Goal: Transaction & Acquisition: Purchase product/service

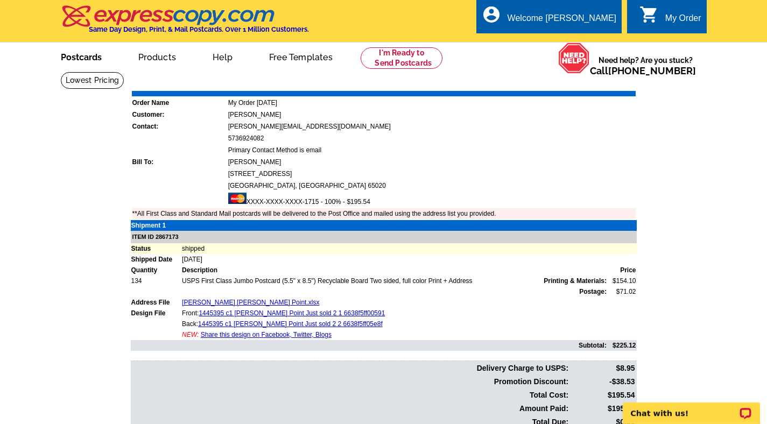
click at [64, 51] on link "Postcards" at bounding box center [81, 56] width 75 height 25
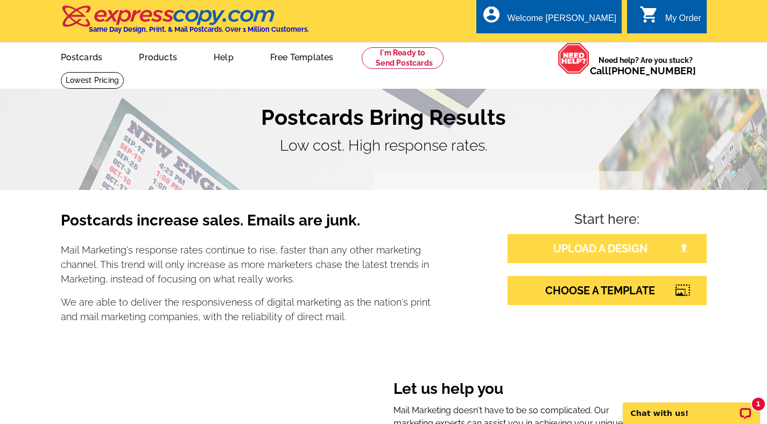
click at [577, 253] on link "UPLOAD A DESIGN" at bounding box center [606, 248] width 199 height 29
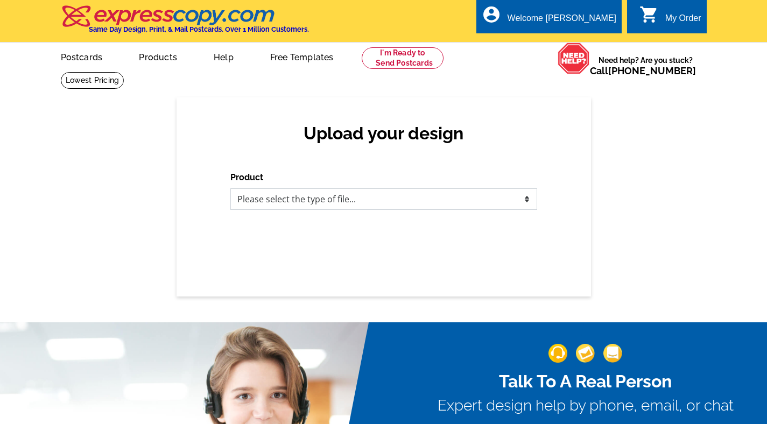
click at [401, 196] on select "Please select the type of file... Postcards Business Cards Letters and flyers G…" at bounding box center [383, 199] width 307 height 22
select select "1"
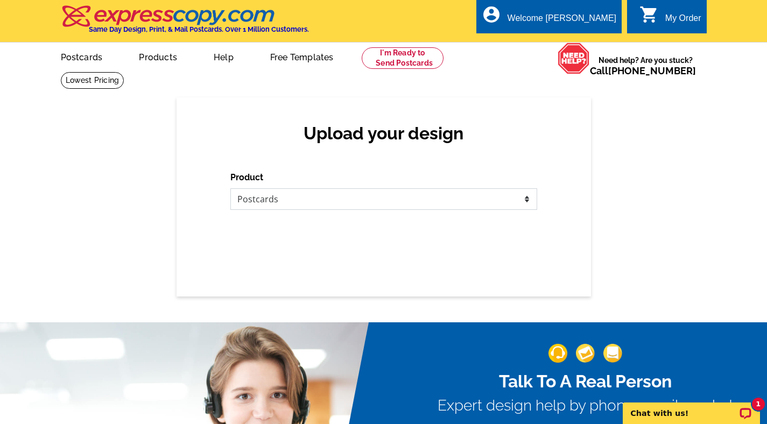
click at [230, 188] on select "Please select the type of file... Postcards Business Cards Letters and flyers G…" at bounding box center [383, 199] width 307 height 22
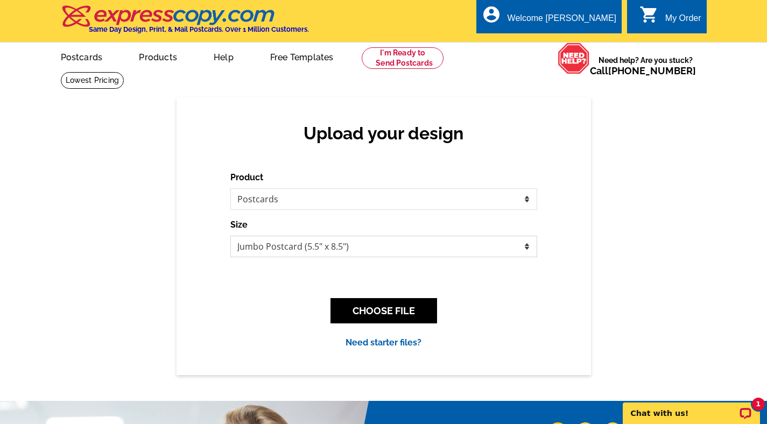
click at [400, 245] on select "Jumbo Postcard (5.5" x 8.5") Regular Postcard (4.25" x 5.6") Panoramic Postcard…" at bounding box center [383, 247] width 307 height 22
select select "1"
click at [230, 236] on select "Jumbo Postcard (5.5" x 8.5") Regular Postcard (4.25" x 5.6") Panoramic Postcard…" at bounding box center [383, 247] width 307 height 22
click at [369, 304] on button "CHOOSE FILE" at bounding box center [383, 310] width 107 height 25
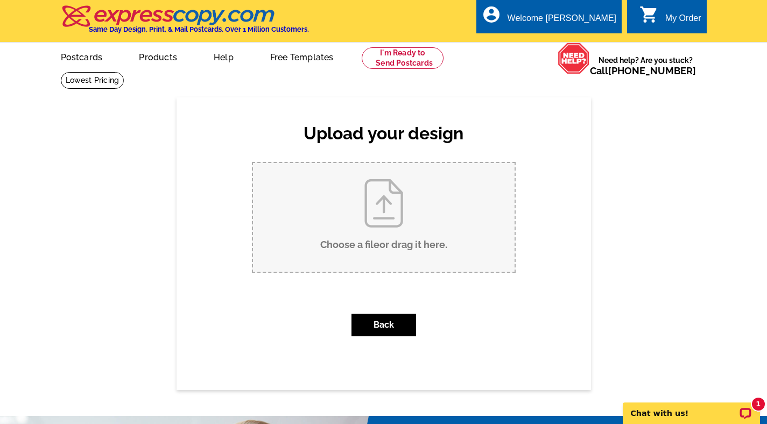
click at [381, 260] on input "Choose a file or drag it here ." at bounding box center [384, 217] width 262 height 109
type input "C:\fakepath\Matt Just Sold .pdf"
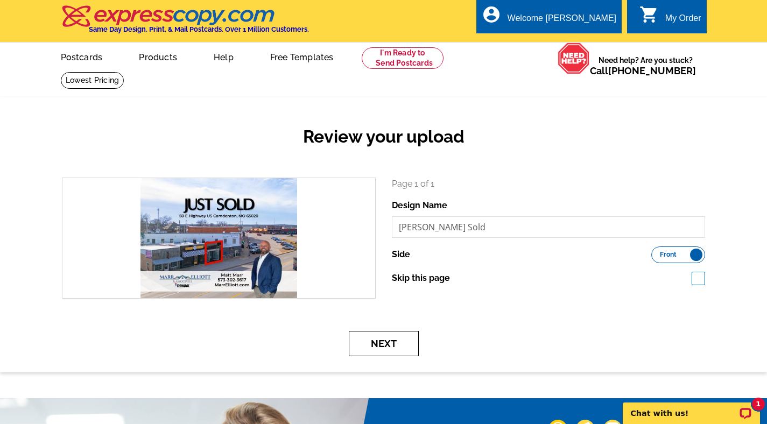
click at [395, 343] on button "Next" at bounding box center [384, 343] width 70 height 25
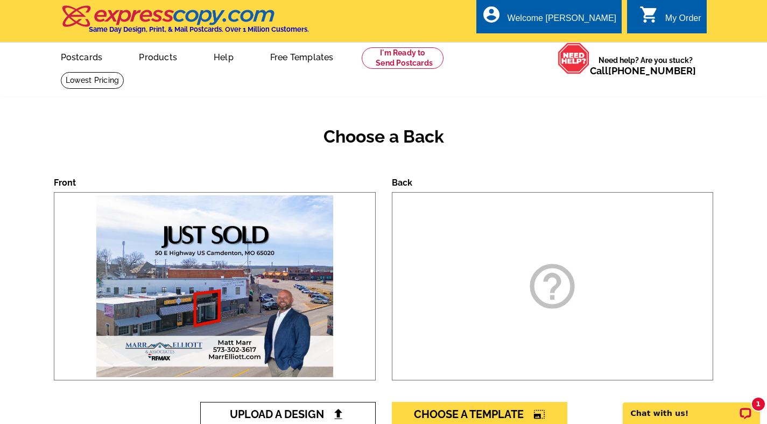
click at [312, 409] on span "Upload A Design" at bounding box center [288, 414] width 116 height 13
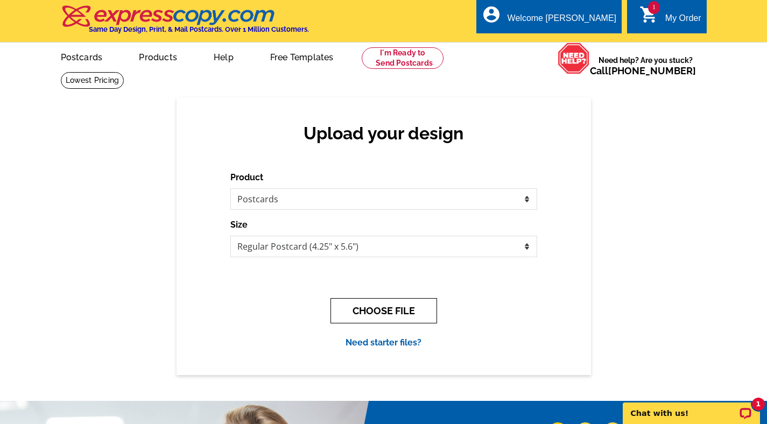
click at [404, 312] on button "CHOOSE FILE" at bounding box center [383, 310] width 107 height 25
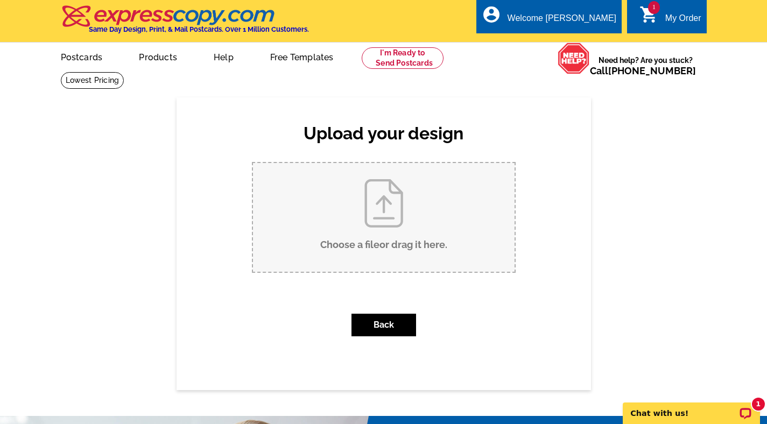
click at [425, 244] on input "Choose a file or drag it here ." at bounding box center [384, 217] width 262 height 109
type input "C:\fakepath\Postcard Back.pdf"
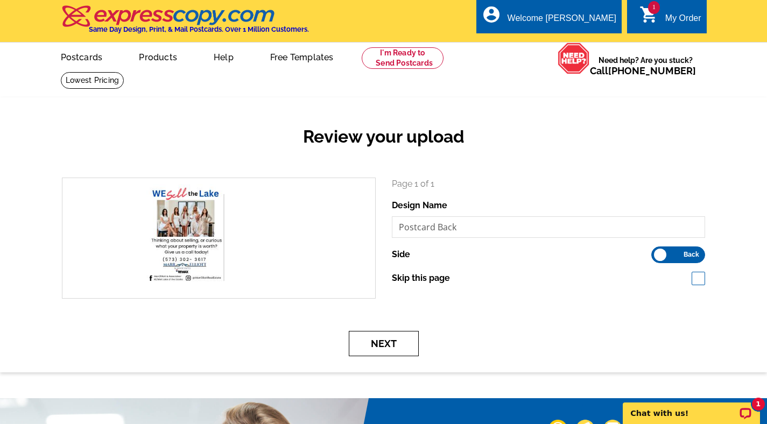
click at [379, 344] on button "Next" at bounding box center [384, 343] width 70 height 25
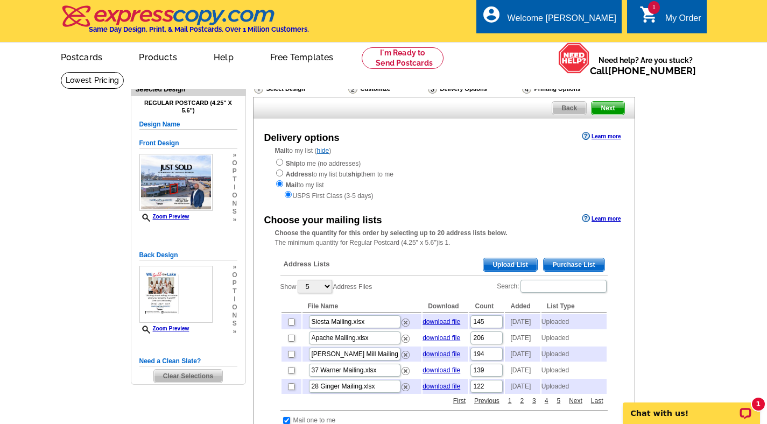
click at [502, 270] on span "Upload List" at bounding box center [509, 264] width 53 height 13
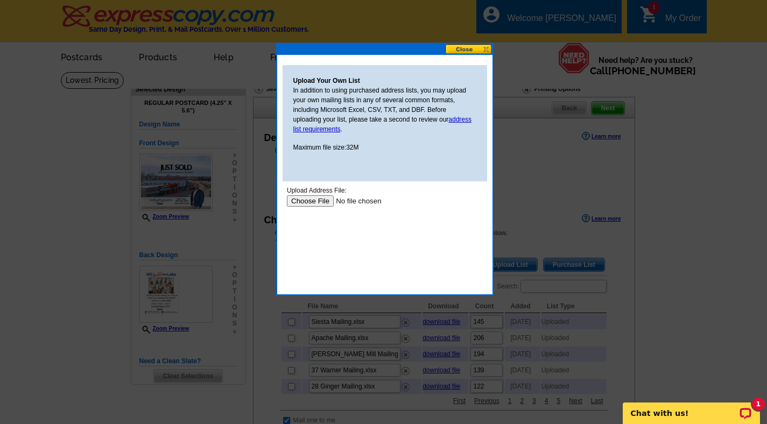
click at [313, 204] on input "file" at bounding box center [354, 200] width 136 height 11
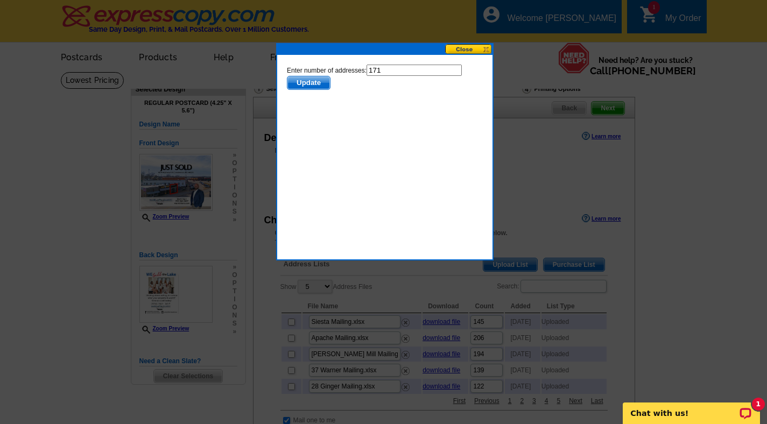
click at [294, 88] on span "Update" at bounding box center [308, 82] width 43 height 13
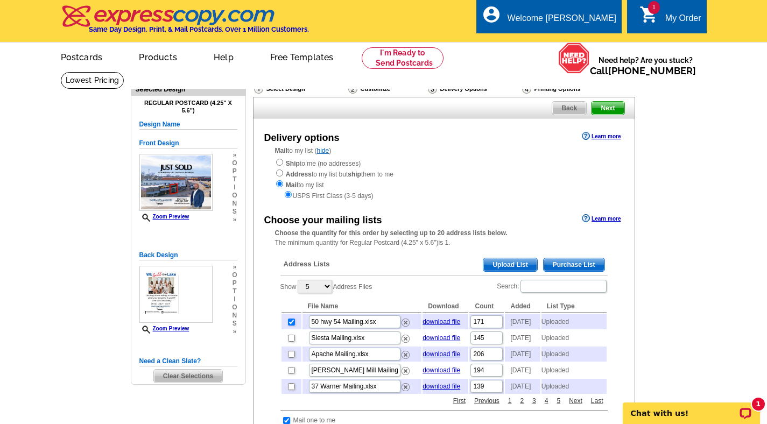
click at [608, 110] on span "Next" at bounding box center [607, 108] width 32 height 13
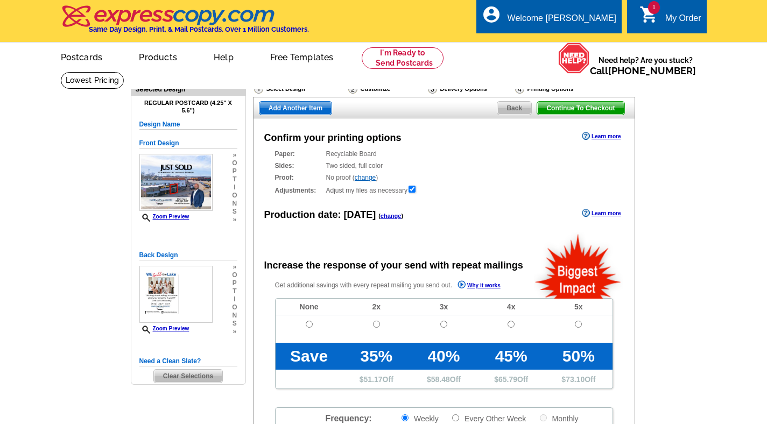
radio input "false"
click at [278, 110] on span "Add Another Item" at bounding box center [295, 108] width 72 height 13
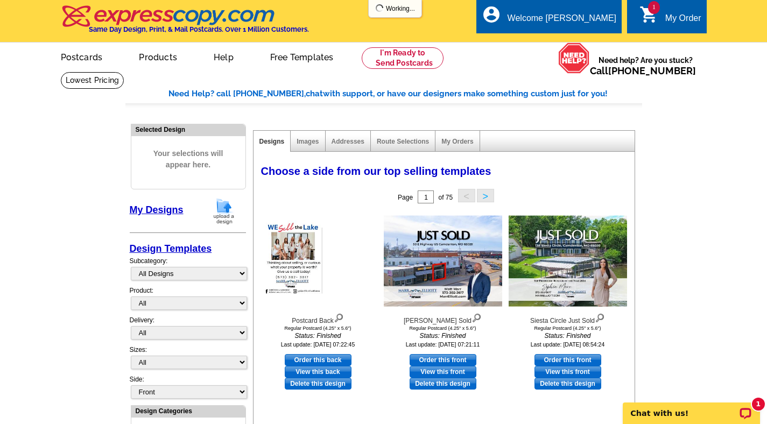
click at [219, 213] on img at bounding box center [224, 210] width 28 height 27
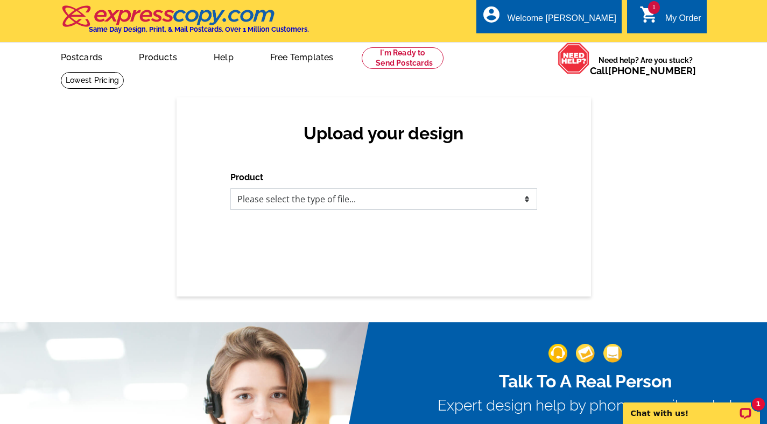
click at [237, 203] on select "Please select the type of file... Postcards Business Cards Letters and flyers G…" at bounding box center [383, 199] width 307 height 22
select select "1"
click at [230, 188] on select "Please select the type of file... Postcards Business Cards Letters and flyers G…" at bounding box center [383, 199] width 307 height 22
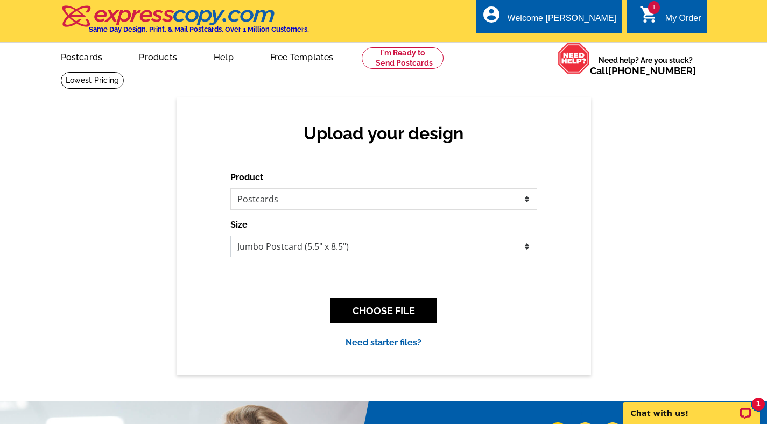
click at [276, 244] on select "Jumbo Postcard (5.5" x 8.5") Regular Postcard (4.25" x 5.6") Panoramic Postcard…" at bounding box center [383, 247] width 307 height 22
select select "1"
click at [230, 236] on select "Jumbo Postcard (5.5" x 8.5") Regular Postcard (4.25" x 5.6") Panoramic Postcard…" at bounding box center [383, 247] width 307 height 22
click at [350, 299] on button "CHOOSE FILE" at bounding box center [383, 310] width 107 height 25
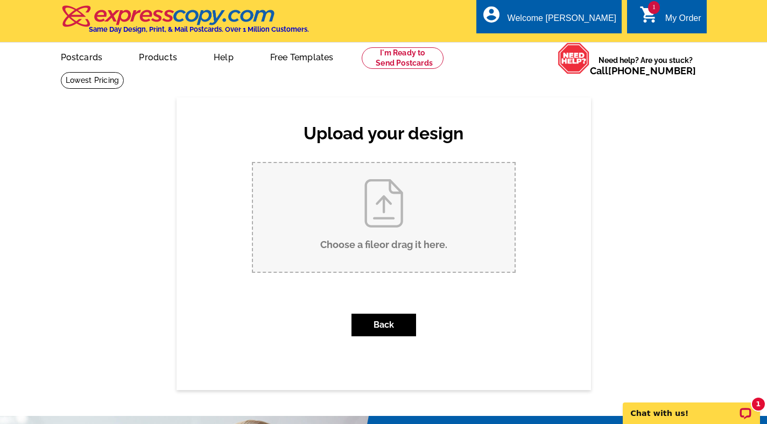
click at [358, 245] on input "Choose a file or drag it here ." at bounding box center [384, 217] width 262 height 109
type input "C:\fakepath\Lamplighter Postcard.pdf"
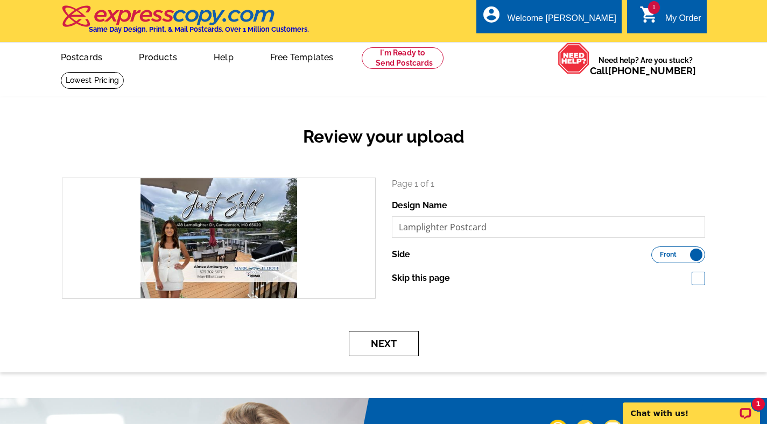
click at [392, 348] on button "Next" at bounding box center [384, 343] width 70 height 25
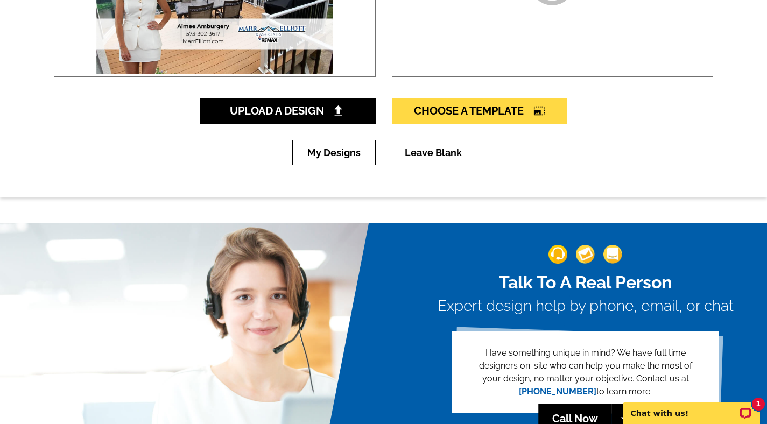
scroll to position [234, 0]
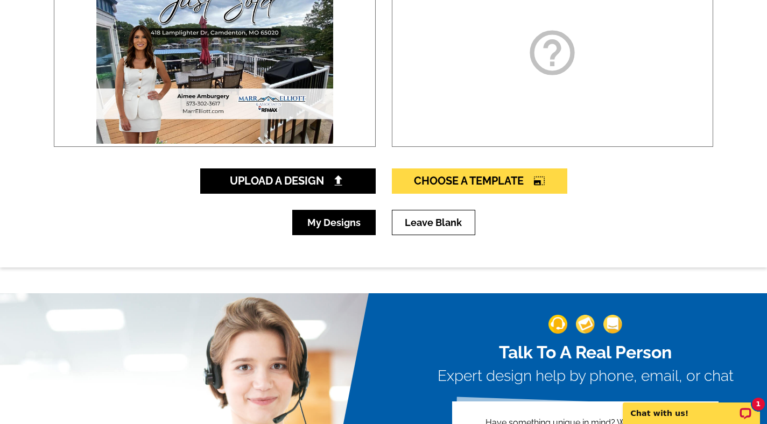
click at [354, 227] on link "My Designs" at bounding box center [333, 222] width 83 height 25
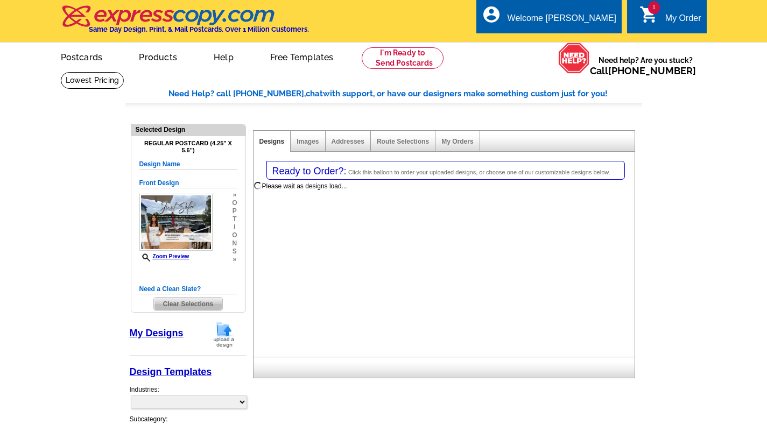
select select "1"
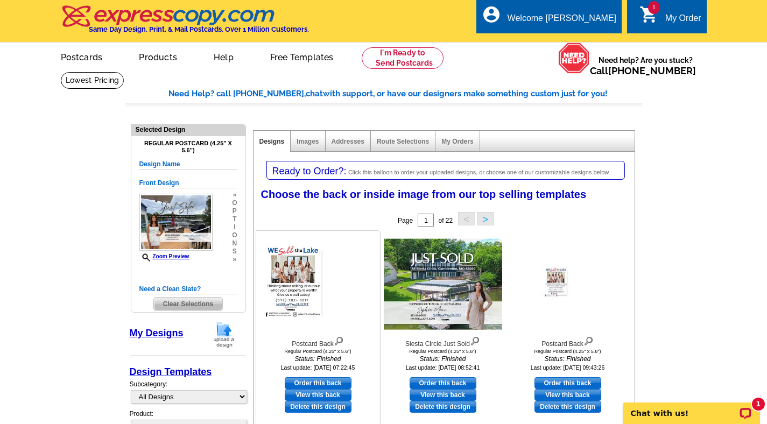
click at [335, 382] on link "Order this back" at bounding box center [318, 383] width 67 height 12
select select "front"
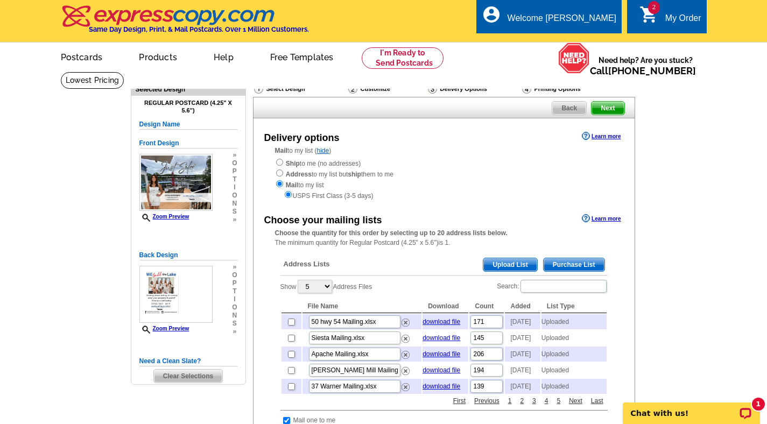
click at [489, 263] on span "Upload List" at bounding box center [509, 264] width 53 height 13
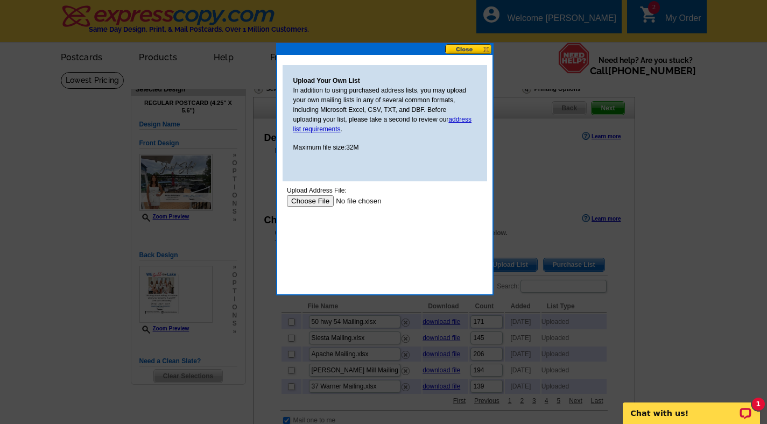
click at [315, 201] on input "file" at bounding box center [354, 200] width 136 height 11
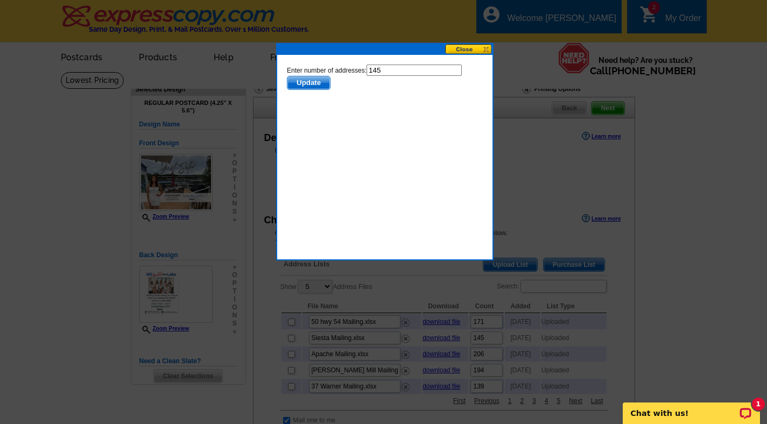
click at [307, 88] on span "Update" at bounding box center [308, 82] width 43 height 13
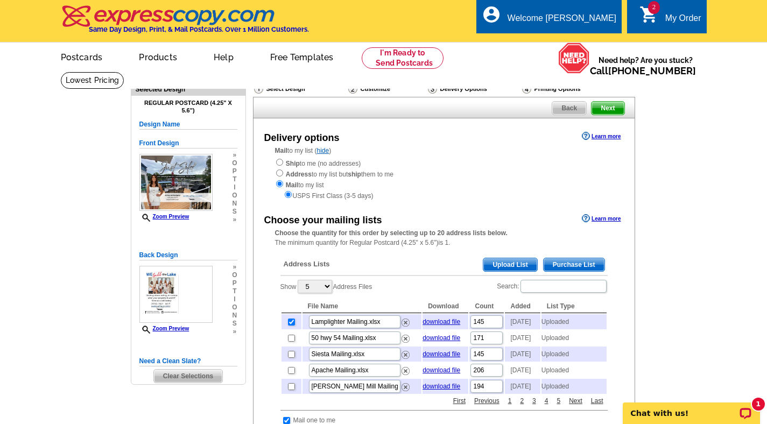
click at [612, 107] on span "Next" at bounding box center [607, 108] width 32 height 13
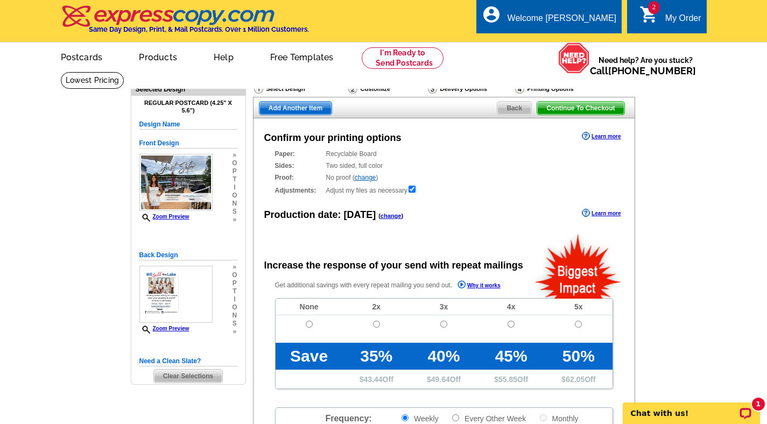
radio input "false"
click at [283, 103] on span "Add Another Item" at bounding box center [295, 108] width 72 height 13
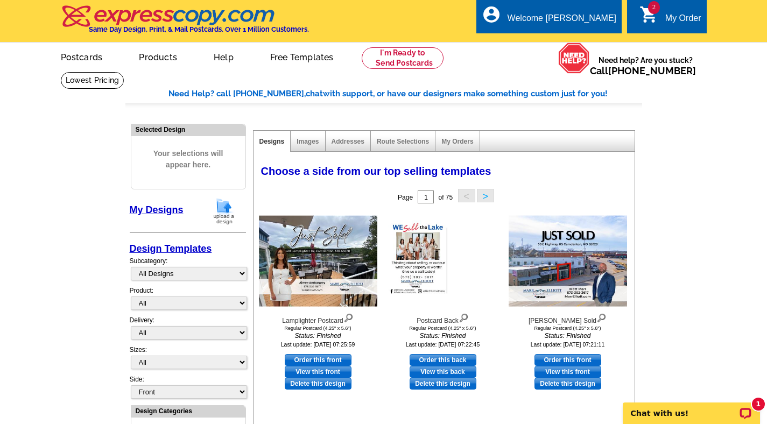
click at [221, 217] on img at bounding box center [224, 210] width 28 height 27
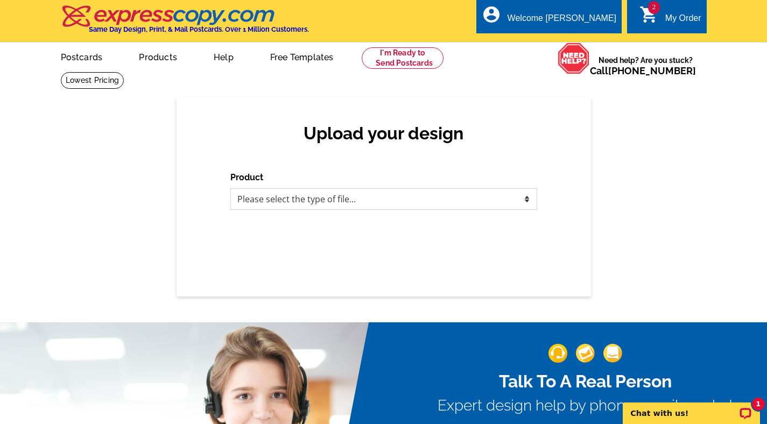
click at [279, 200] on select "Please select the type of file... Postcards Business Cards Letters and flyers G…" at bounding box center [383, 199] width 307 height 22
select select "1"
click at [230, 188] on select "Please select the type of file... Postcards Business Cards Letters and flyers G…" at bounding box center [383, 199] width 307 height 22
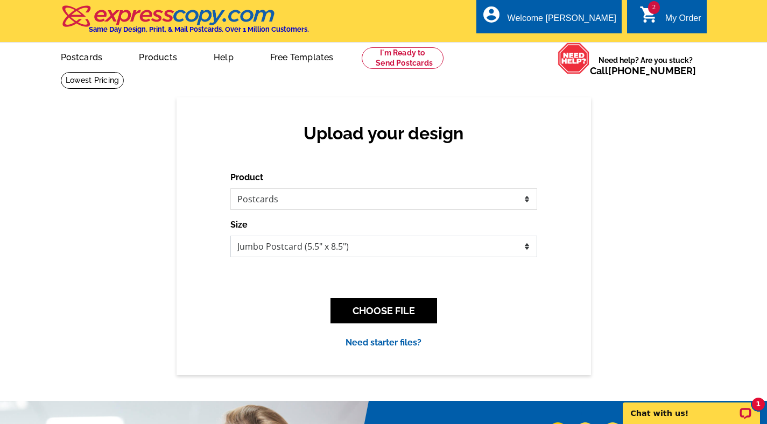
click at [300, 242] on select "Jumbo Postcard (5.5" x 8.5") Regular Postcard (4.25" x 5.6") Panoramic Postcard…" at bounding box center [383, 247] width 307 height 22
select select "1"
click at [230, 236] on select "Jumbo Postcard (5.5" x 8.5") Regular Postcard (4.25" x 5.6") Panoramic Postcard…" at bounding box center [383, 247] width 307 height 22
click at [363, 303] on button "CHOOSE FILE" at bounding box center [383, 310] width 107 height 25
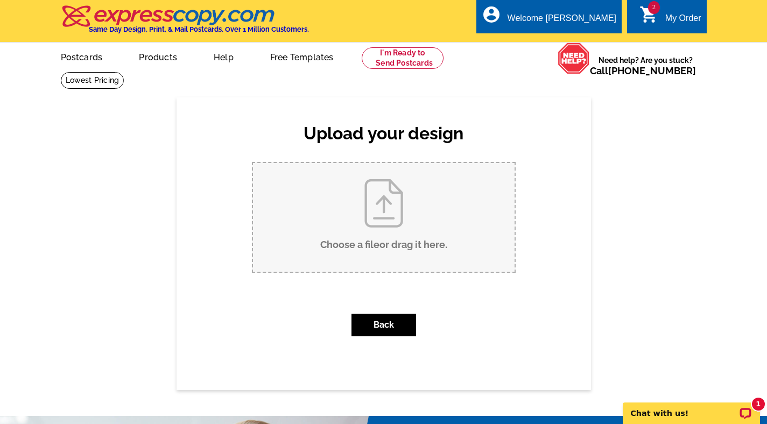
click at [392, 237] on input "Choose a file or drag it here ." at bounding box center [384, 217] width 262 height 109
type input "C:\fakepath\771 Postcard.pdf"
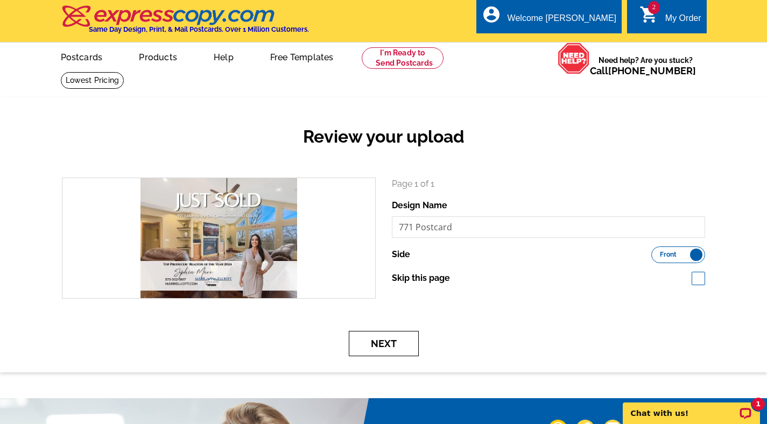
click at [376, 339] on button "Next" at bounding box center [384, 343] width 70 height 25
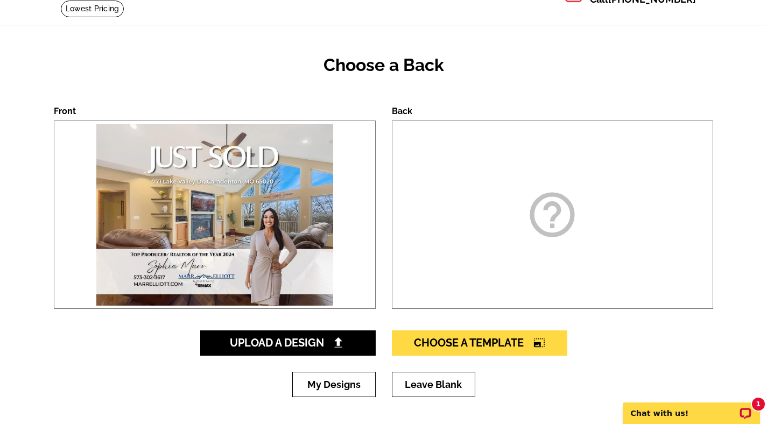
scroll to position [130, 0]
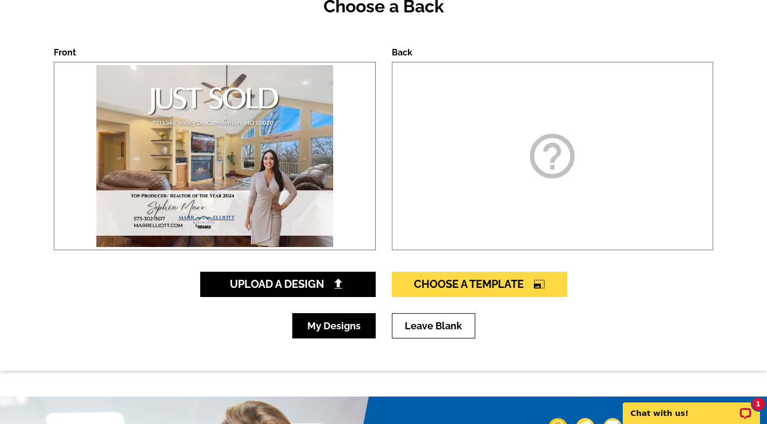
click at [364, 330] on link "My Designs" at bounding box center [333, 325] width 83 height 25
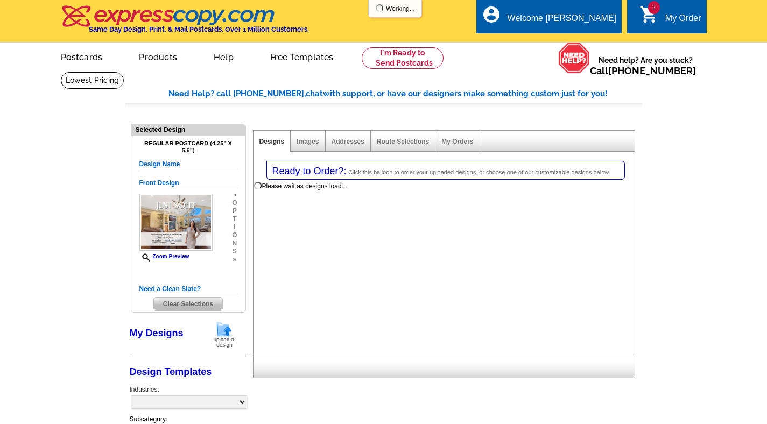
select select "1"
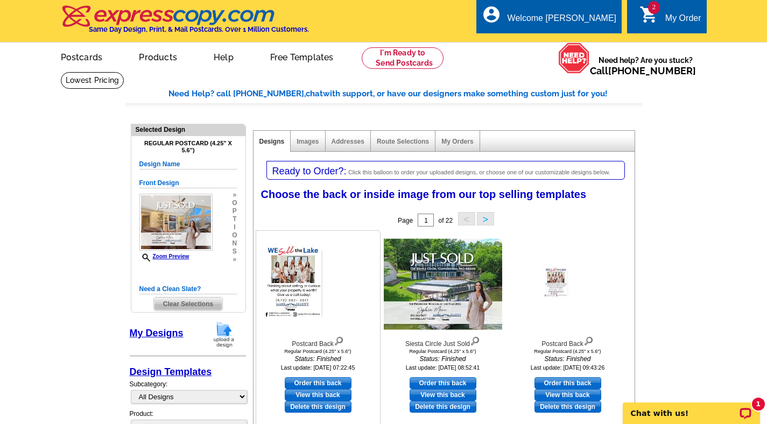
click at [320, 383] on link "Order this back" at bounding box center [318, 383] width 67 height 12
select select "front"
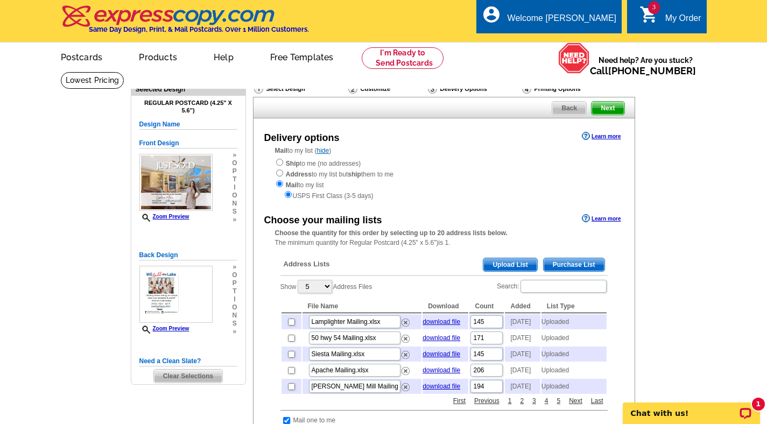
click at [504, 265] on span "Upload List" at bounding box center [509, 264] width 53 height 13
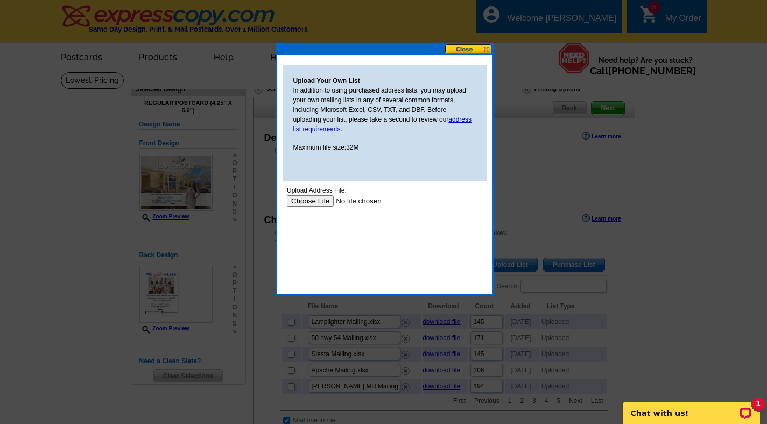
click at [301, 198] on input "file" at bounding box center [354, 200] width 136 height 11
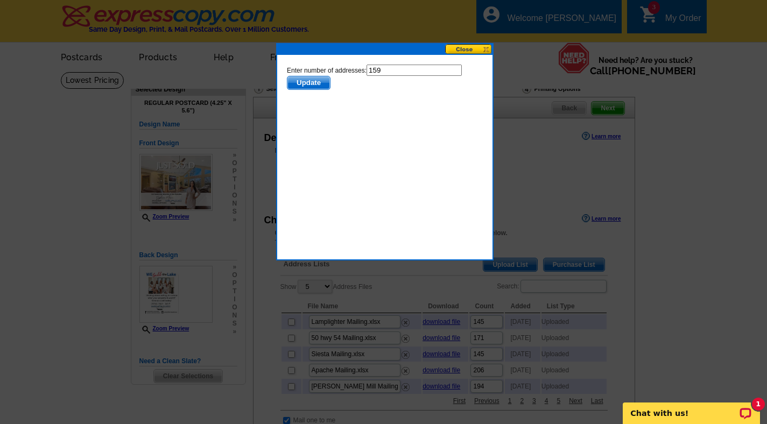
click at [298, 84] on span "Update" at bounding box center [308, 82] width 43 height 13
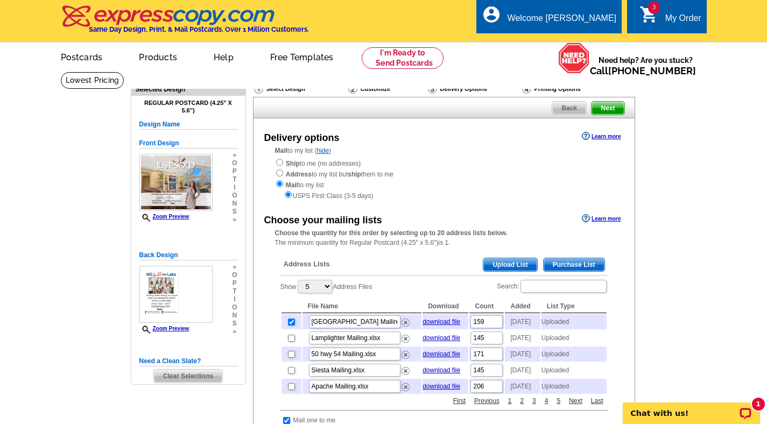
click at [604, 107] on span "Next" at bounding box center [607, 108] width 32 height 13
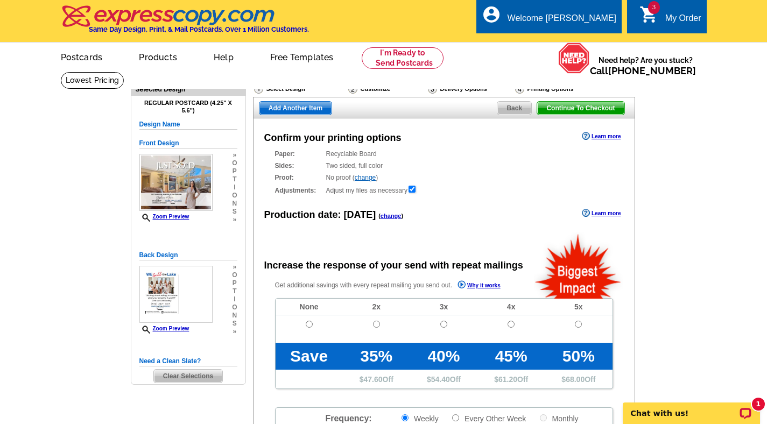
radio input "false"
click at [301, 106] on span "Add Another Item" at bounding box center [295, 108] width 72 height 13
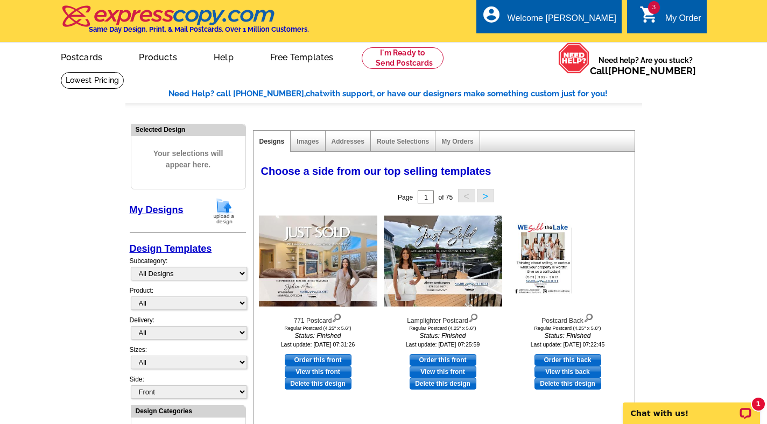
click at [219, 208] on img at bounding box center [224, 210] width 28 height 27
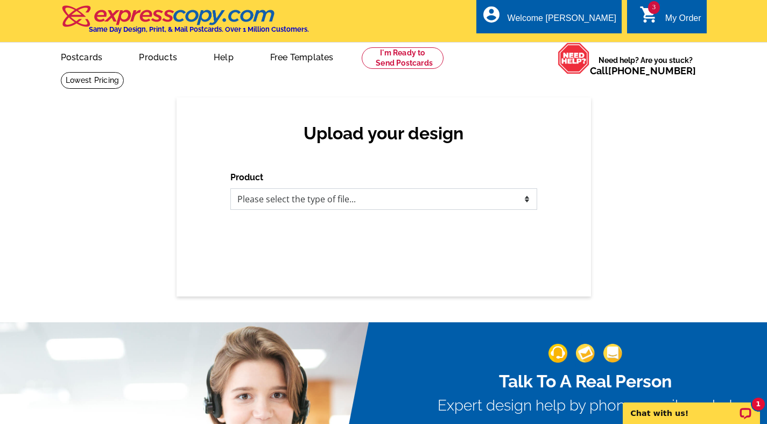
click at [256, 198] on select "Please select the type of file... Postcards Business Cards Letters and flyers G…" at bounding box center [383, 199] width 307 height 22
select select "1"
click at [230, 188] on select "Please select the type of file... Postcards Business Cards Letters and flyers G…" at bounding box center [383, 199] width 307 height 22
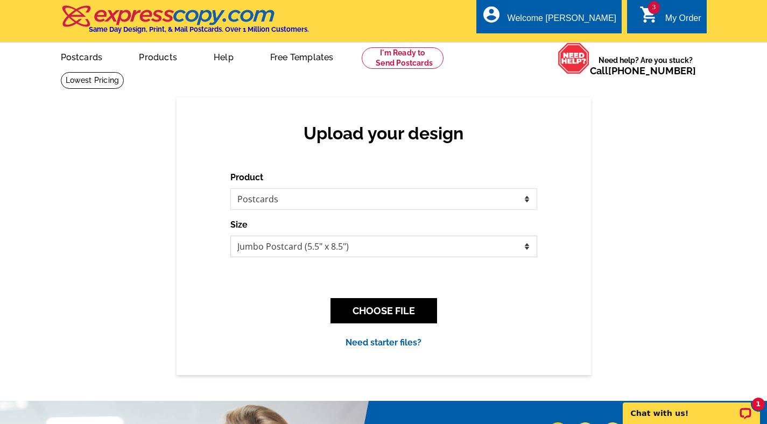
click at [264, 239] on select "Jumbo Postcard (5.5" x 8.5") Regular Postcard (4.25" x 5.6") Panoramic Postcard…" at bounding box center [383, 247] width 307 height 22
select select "1"
click at [230, 236] on select "Jumbo Postcard (5.5" x 8.5") Regular Postcard (4.25" x 5.6") Panoramic Postcard…" at bounding box center [383, 247] width 307 height 22
click at [362, 305] on button "CHOOSE FILE" at bounding box center [383, 310] width 107 height 25
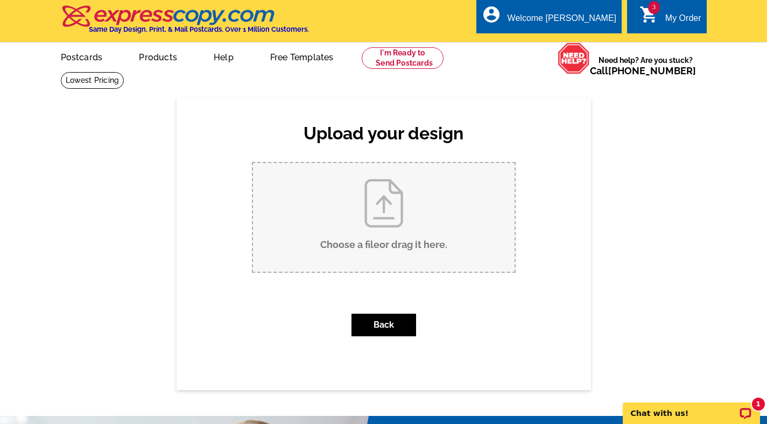
click at [349, 231] on input "Choose a file or drag it here ." at bounding box center [384, 217] width 262 height 109
type input "C:\fakepath\42 Tennis Postcard.pdf"
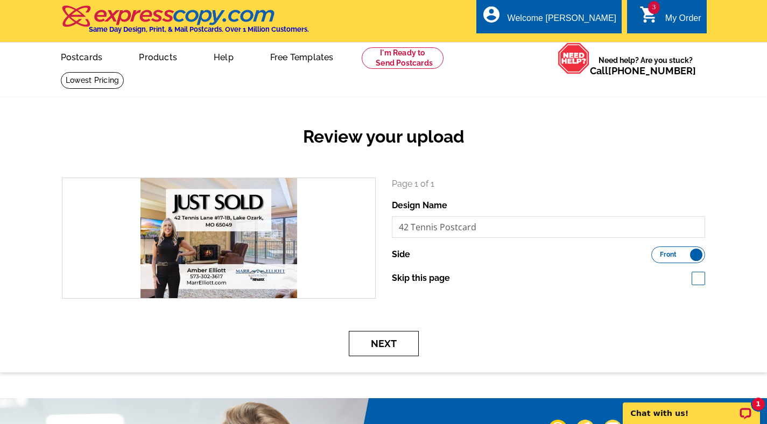
click at [391, 343] on button "Next" at bounding box center [384, 343] width 70 height 25
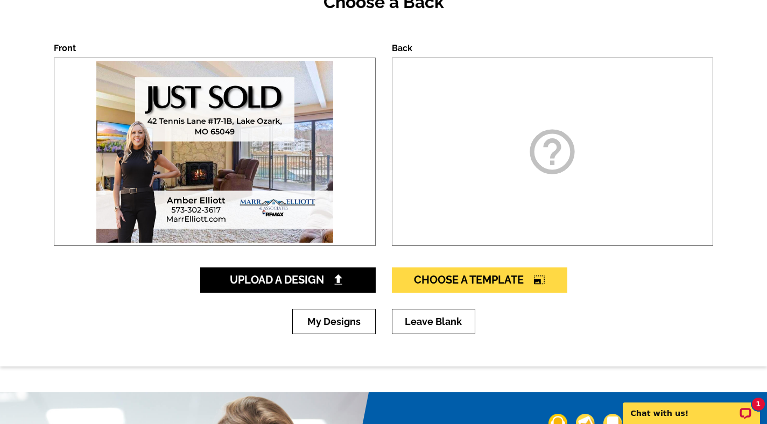
scroll to position [383, 0]
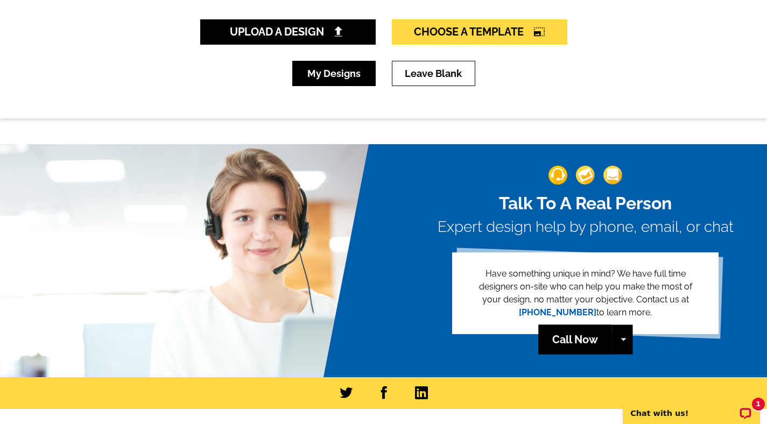
click at [332, 83] on link "My Designs" at bounding box center [333, 73] width 83 height 25
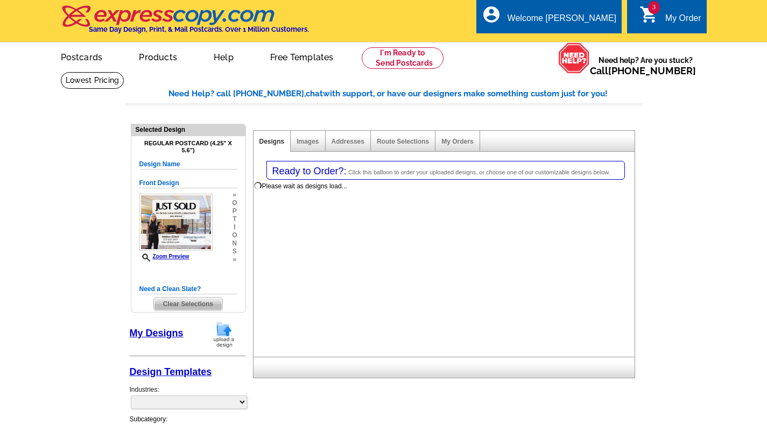
select select "1"
select select "back"
select select "785"
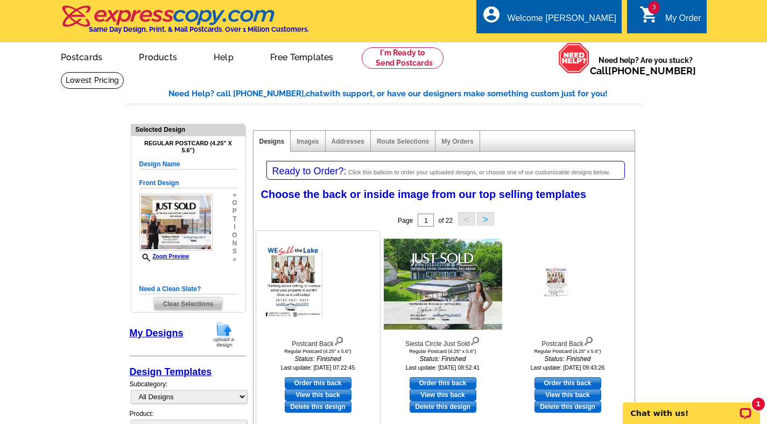
click at [326, 380] on link "Order this back" at bounding box center [318, 383] width 67 height 12
select select "front"
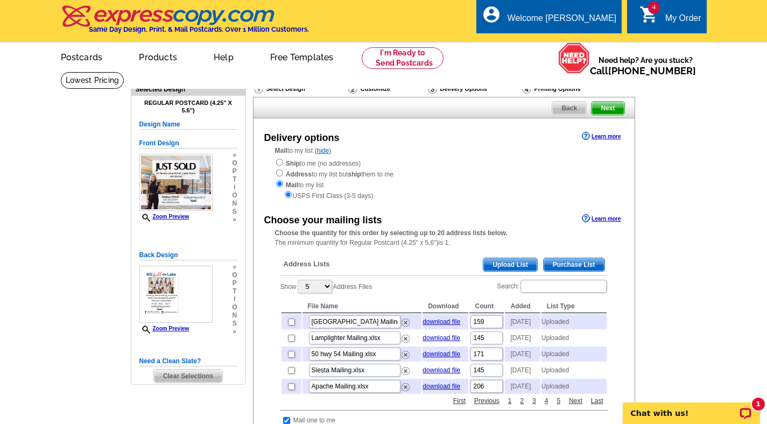
click at [502, 265] on span "Upload List" at bounding box center [509, 264] width 53 height 13
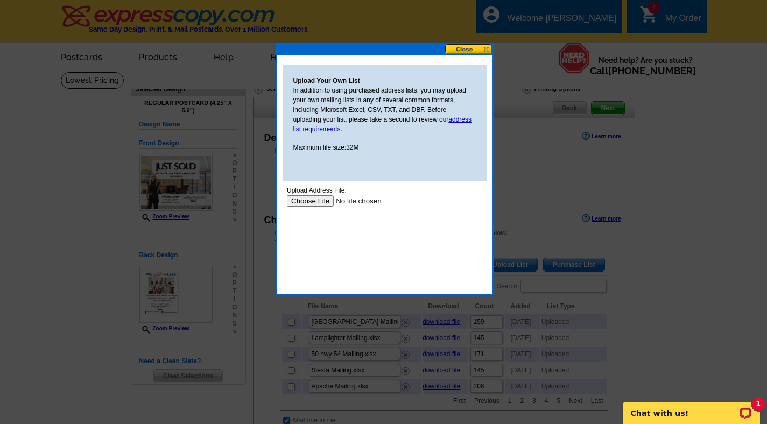
click at [311, 201] on input "file" at bounding box center [354, 200] width 136 height 11
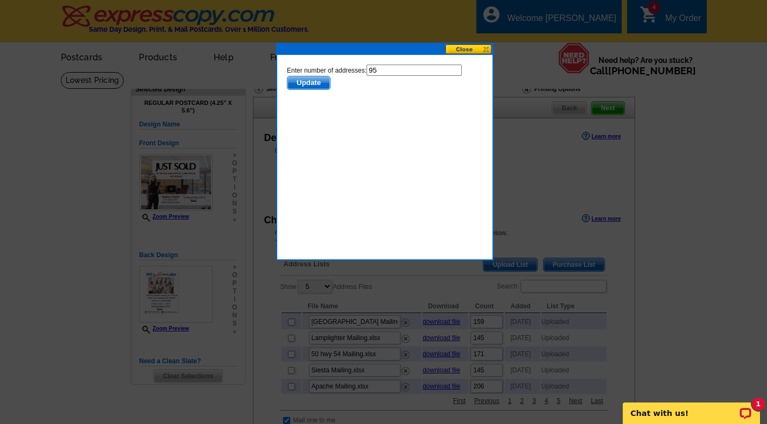
click at [315, 86] on span "Update" at bounding box center [308, 82] width 43 height 13
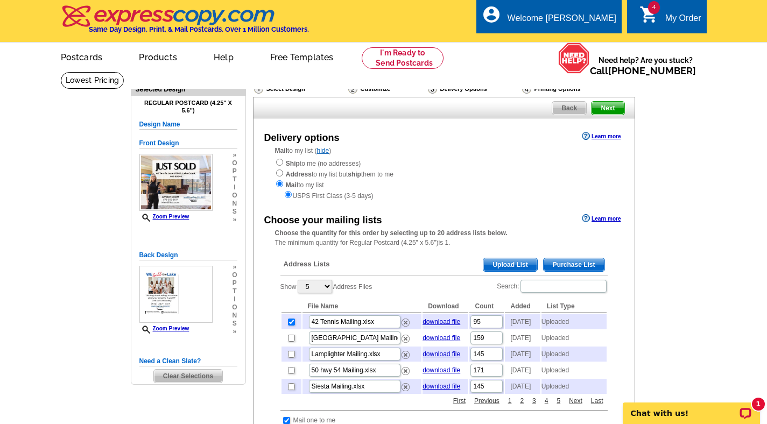
click at [608, 107] on span "Next" at bounding box center [607, 108] width 32 height 13
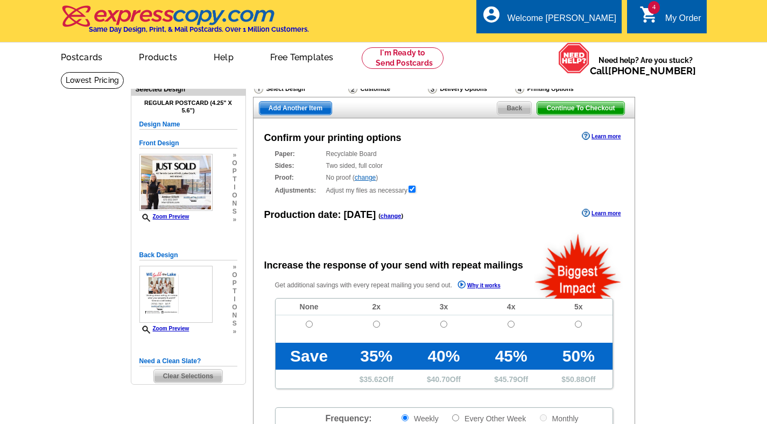
radio input "false"
click at [270, 110] on span "Add Another Item" at bounding box center [295, 108] width 72 height 13
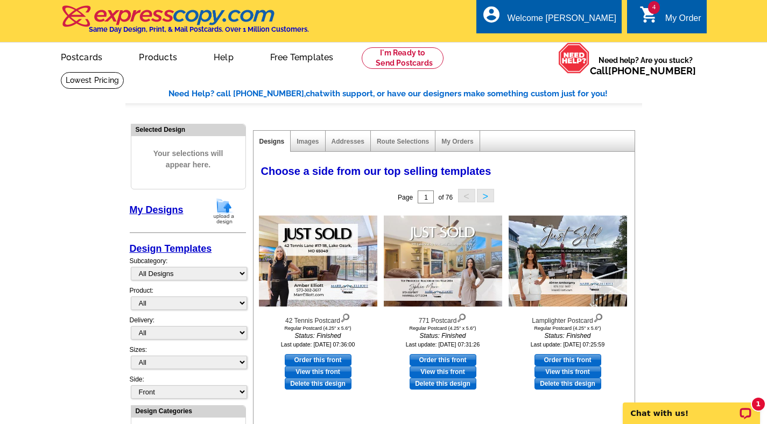
click at [223, 211] on img at bounding box center [224, 210] width 28 height 27
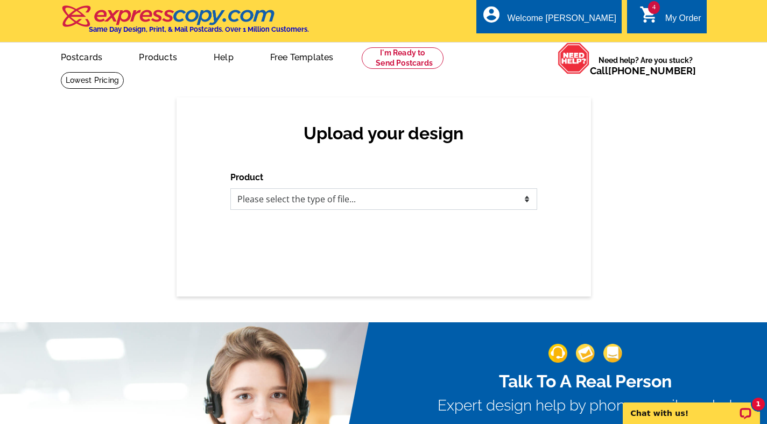
click at [288, 201] on select "Please select the type of file... Postcards Business Cards Letters and flyers G…" at bounding box center [383, 199] width 307 height 22
select select "1"
click at [230, 188] on select "Please select the type of file... Postcards Business Cards Letters and flyers G…" at bounding box center [383, 199] width 307 height 22
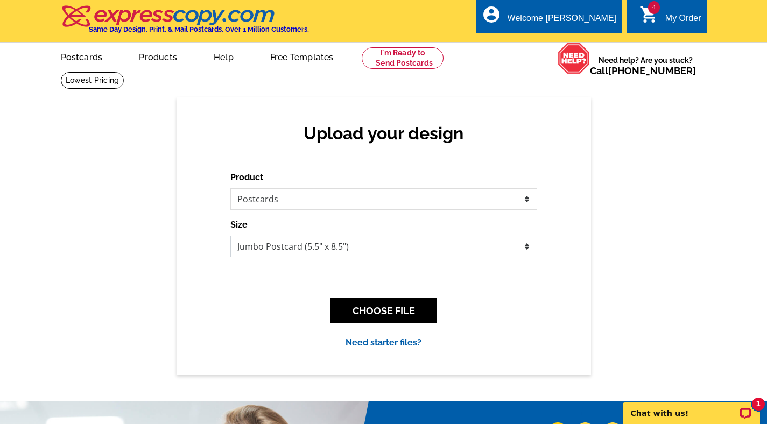
click at [300, 244] on select "Jumbo Postcard (5.5" x 8.5") Regular Postcard (4.25" x 5.6") Panoramic Postcard…" at bounding box center [383, 247] width 307 height 22
select select "1"
click at [230, 236] on select "Jumbo Postcard (5.5" x 8.5") Regular Postcard (4.25" x 5.6") Panoramic Postcard…" at bounding box center [383, 247] width 307 height 22
click at [371, 309] on button "CHOOSE FILE" at bounding box center [383, 310] width 107 height 25
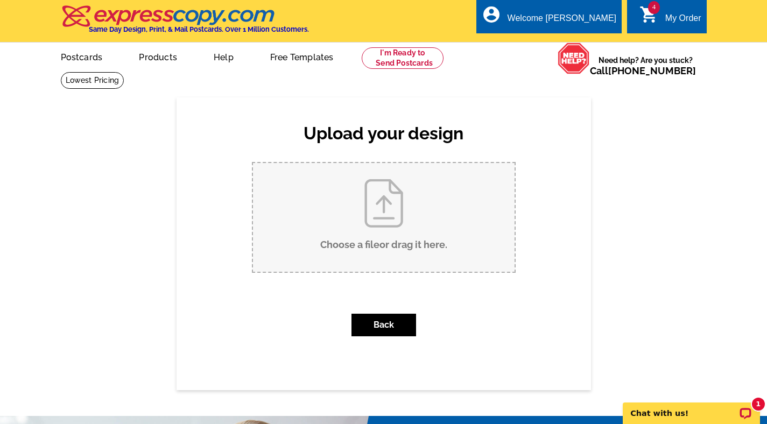
click at [358, 253] on input "Choose a file or drag it here ." at bounding box center [384, 217] width 262 height 109
type input "C:\fakepath\42 Tennis 2b Postcard.pdf"
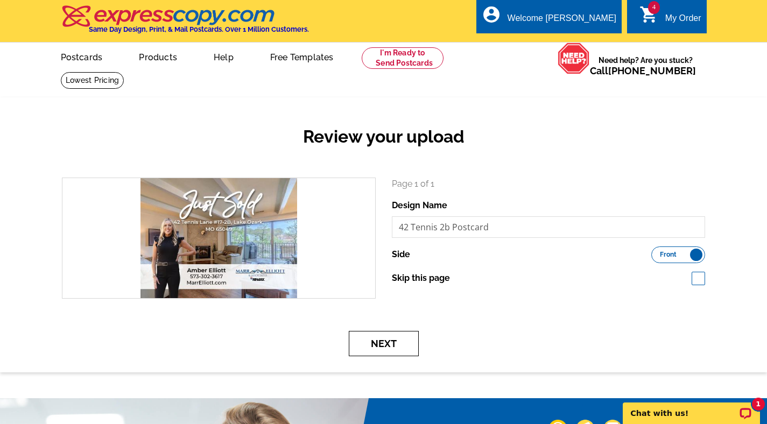
click at [372, 340] on button "Next" at bounding box center [384, 343] width 70 height 25
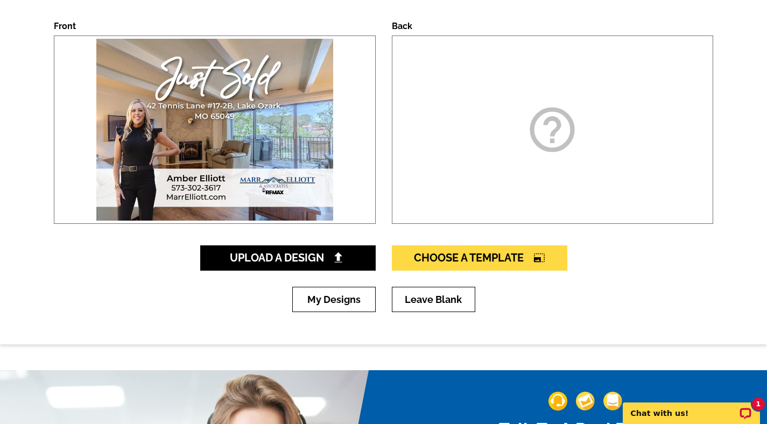
scroll to position [282, 0]
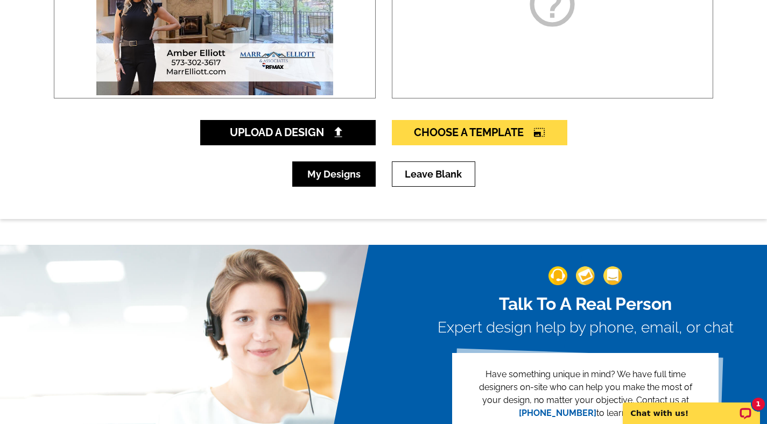
click at [316, 173] on link "My Designs" at bounding box center [333, 173] width 83 height 25
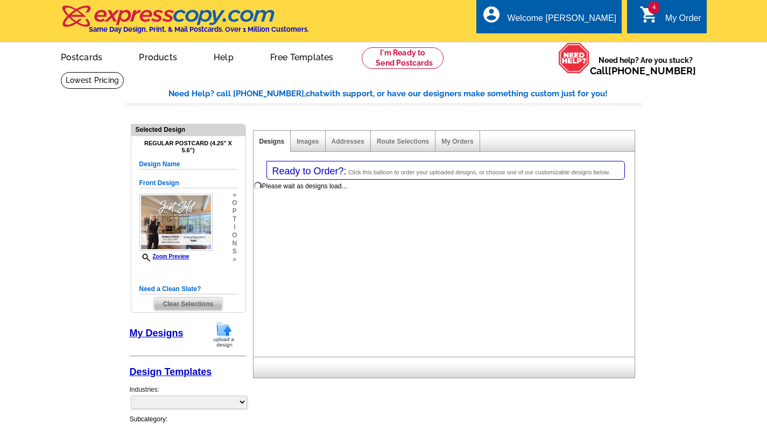
select select "1"
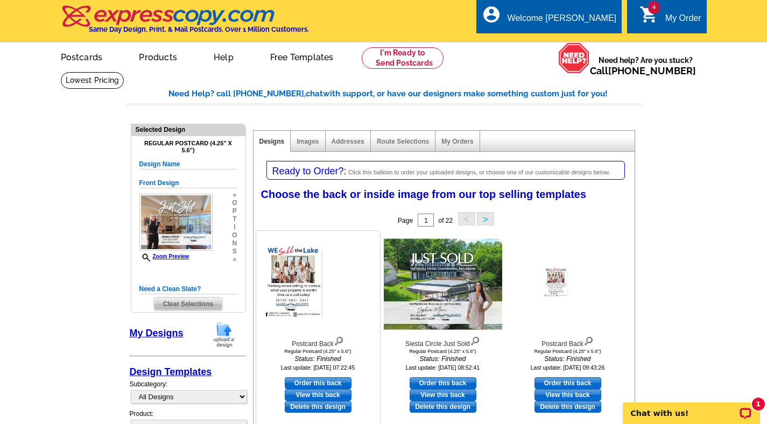
click at [309, 383] on link "Order this back" at bounding box center [318, 383] width 67 height 12
select select "front"
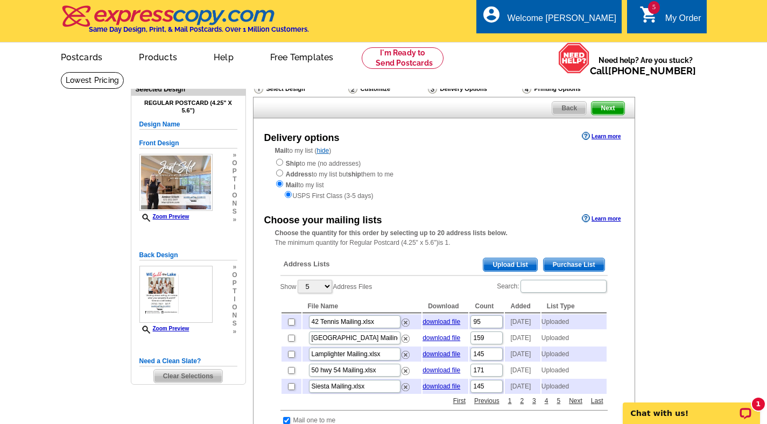
click at [613, 104] on span "Next" at bounding box center [607, 108] width 32 height 13
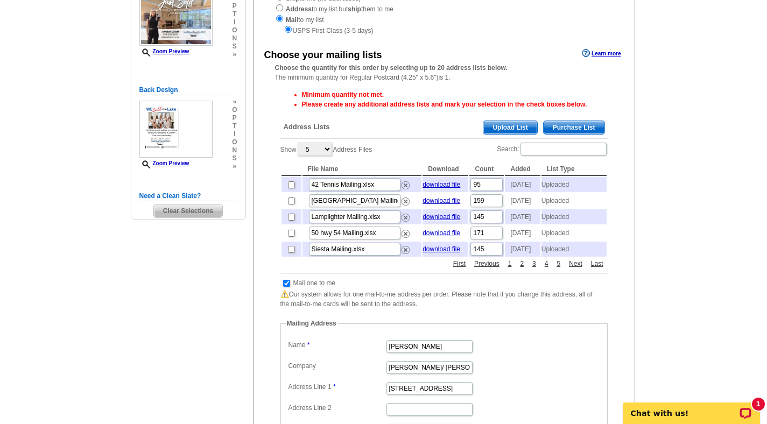
scroll to position [164, 0]
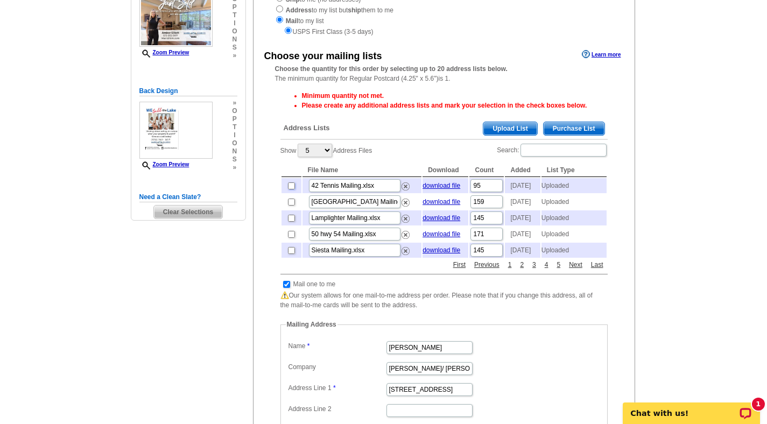
click at [291, 186] on input "checkbox" at bounding box center [291, 185] width 7 height 7
checkbox input "true"
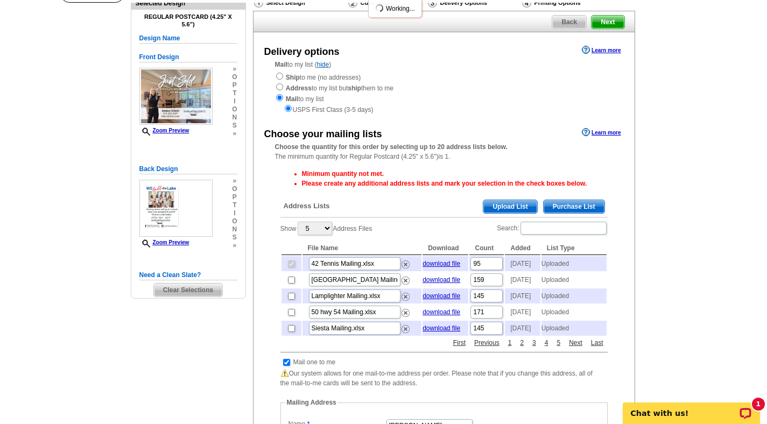
scroll to position [67, 0]
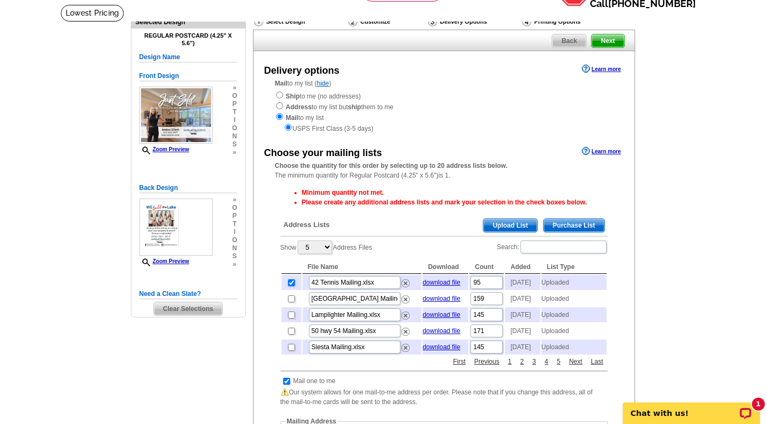
click at [612, 40] on span "Next" at bounding box center [607, 40] width 32 height 13
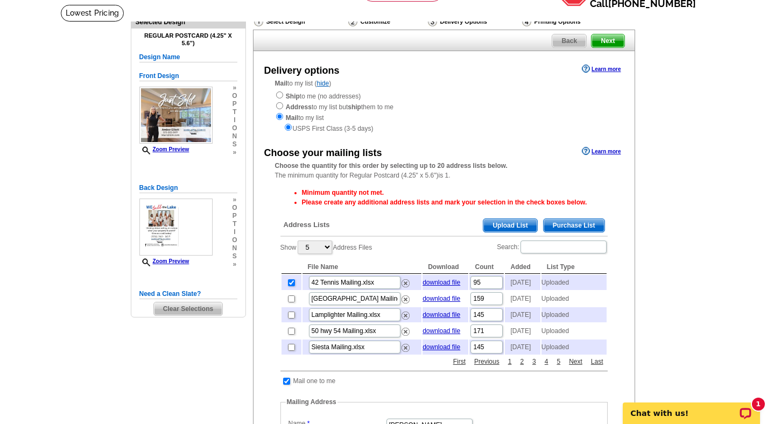
scroll to position [0, 0]
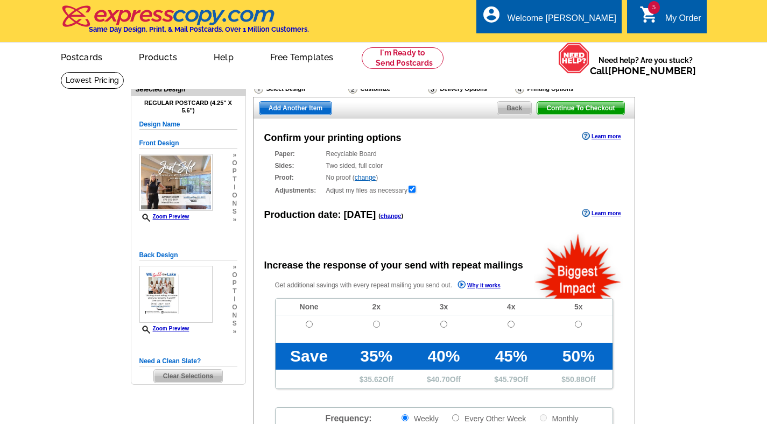
radio input "false"
click at [307, 321] on input "radio" at bounding box center [309, 324] width 7 height 7
radio input "true"
click at [559, 109] on span "Continue To Checkout" at bounding box center [580, 108] width 87 height 13
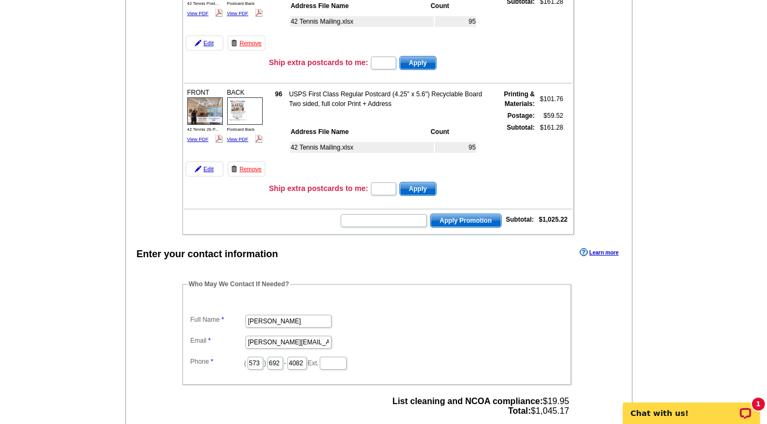
scroll to position [573, 0]
click at [390, 220] on input "text" at bounding box center [384, 220] width 86 height 13
type input "Grow0925"
click at [463, 220] on span "Apply Promotion" at bounding box center [466, 220] width 70 height 13
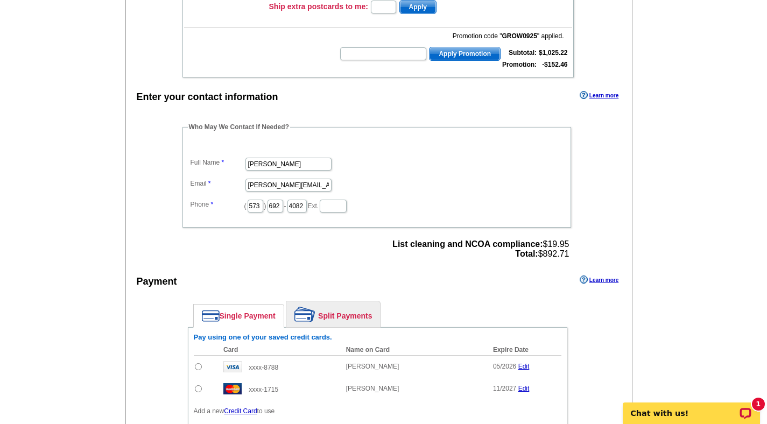
scroll to position [899, 0]
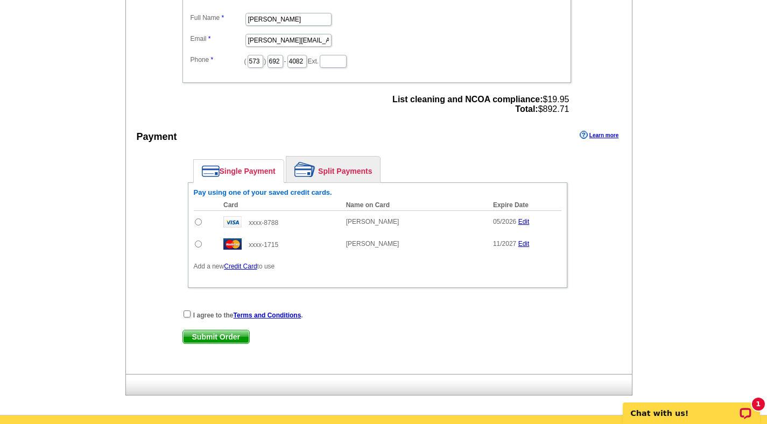
click at [197, 245] on input "radio" at bounding box center [198, 244] width 7 height 7
radio input "true"
click at [188, 314] on input "checkbox" at bounding box center [187, 314] width 7 height 7
checkbox input "true"
click at [200, 336] on span "Submit Order" at bounding box center [216, 336] width 66 height 13
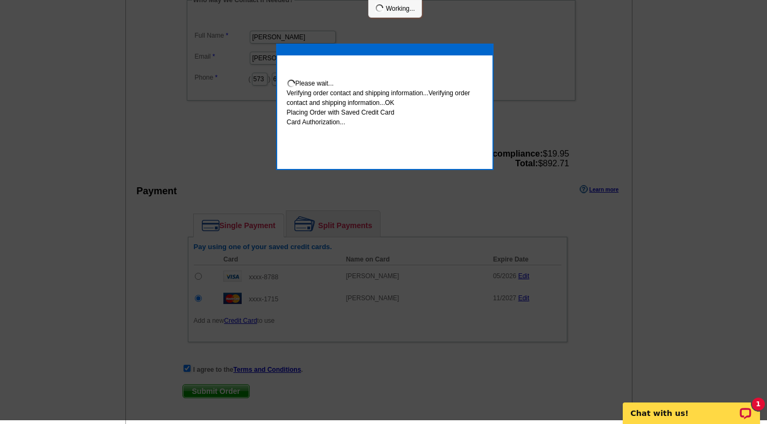
scroll to position [894, 0]
